Goal: Find specific page/section: Find specific page/section

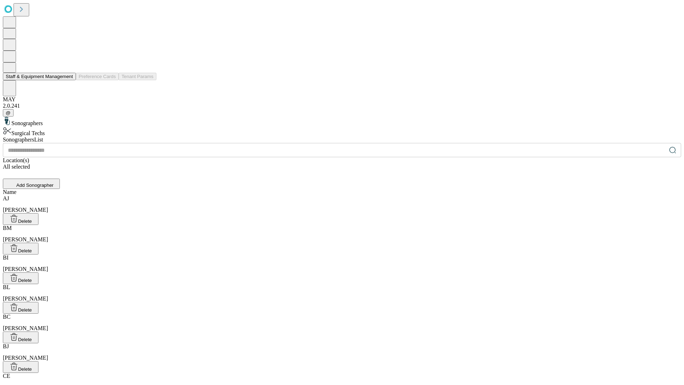
click at [68, 80] on button "Staff & Equipment Management" at bounding box center [39, 76] width 73 height 7
